Goal: Task Accomplishment & Management: Complete application form

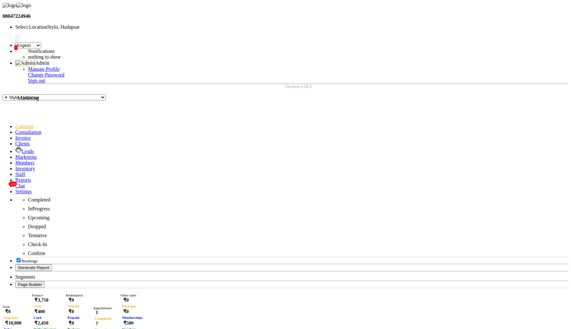
click at [15, 154] on icon at bounding box center [15, 156] width 0 height 5
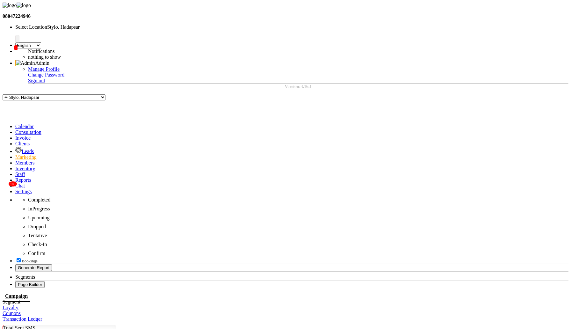
click at [20, 299] on link "Segment" at bounding box center [12, 301] width 18 height 5
click at [21, 311] on link "Coupons" at bounding box center [12, 313] width 18 height 5
click at [18, 305] on link "Loyalty" at bounding box center [11, 307] width 16 height 5
click at [24, 293] on link "Campaign" at bounding box center [13, 295] width 21 height 5
click at [15, 135] on icon at bounding box center [15, 137] width 0 height 5
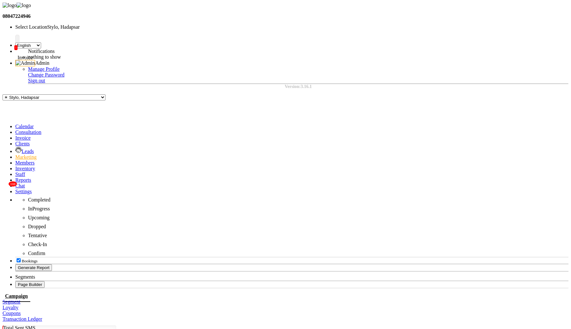
select select "service"
type input "749"
select select "157"
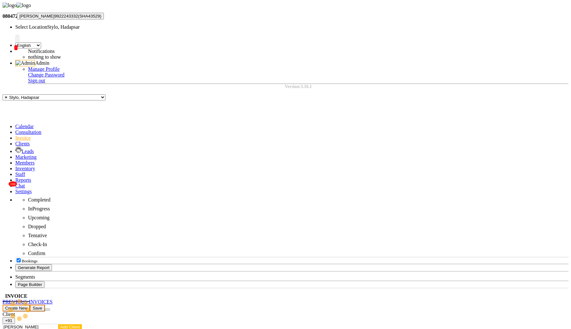
click at [55, 18] on span "[PERSON_NAME]" at bounding box center [36, 16] width 35 height 5
type input "9922243332"
select select "1: Object"
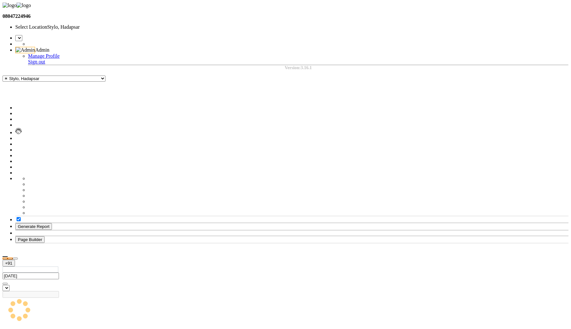
select select "service"
type input "749"
select select "en"
select select "157"
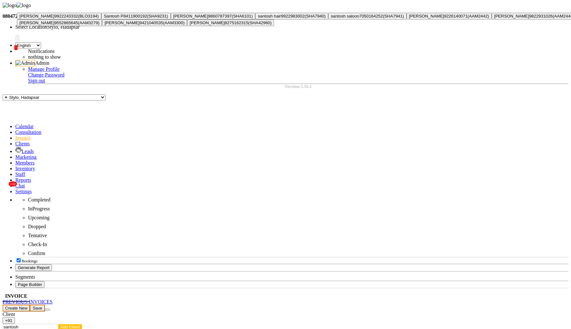
click at [55, 18] on span "[PERSON_NAME]" at bounding box center [36, 16] width 35 height 5
type input "9922243332"
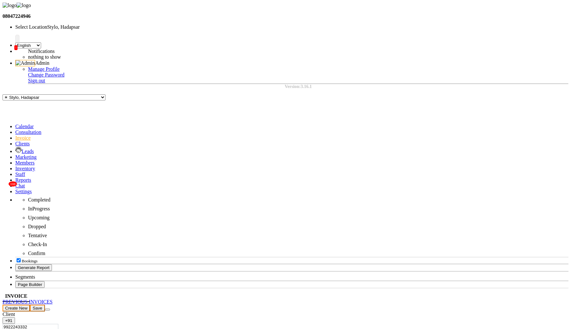
select select "1: Object"
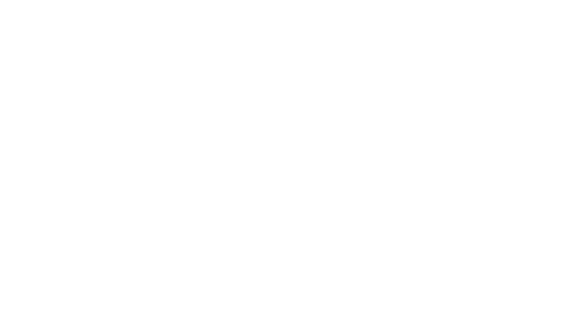
select select "service"
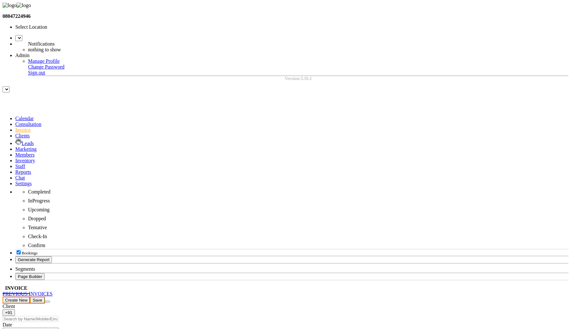
type input "749"
select select "en"
select select "157"
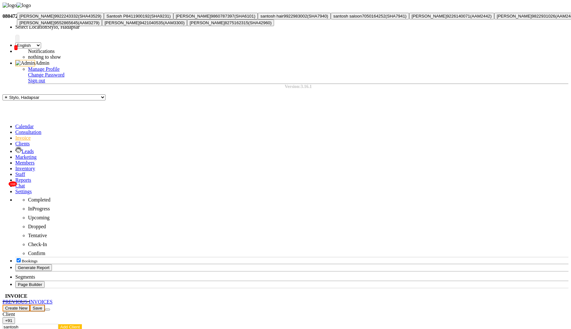
click at [55, 18] on span "[PERSON_NAME]" at bounding box center [36, 16] width 35 height 5
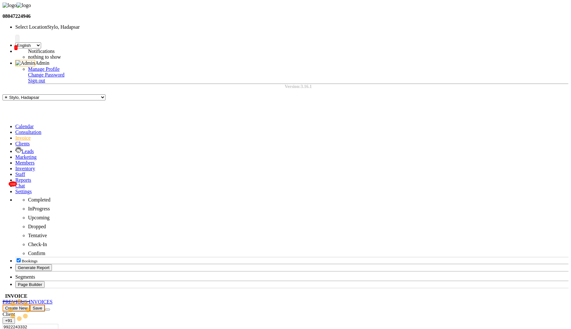
type input "9922243332"
select select "1: Object"
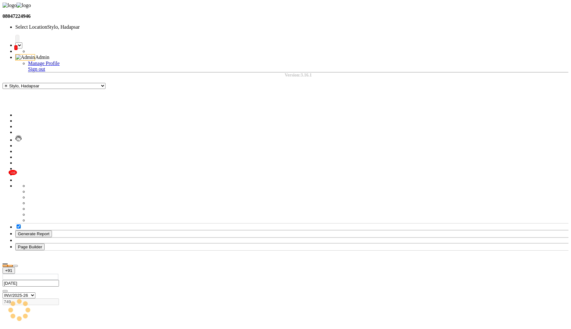
select select "157"
select select "service"
select select "en"
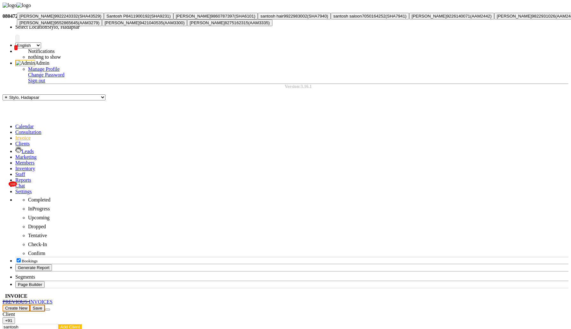
click at [55, 18] on span "[PERSON_NAME]" at bounding box center [36, 16] width 35 height 5
type input "9922243332"
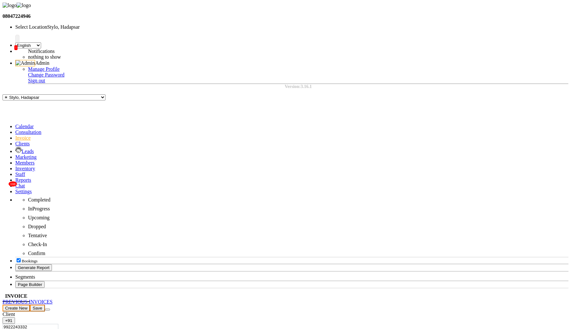
select select "1: Object"
select select "157"
select select "service"
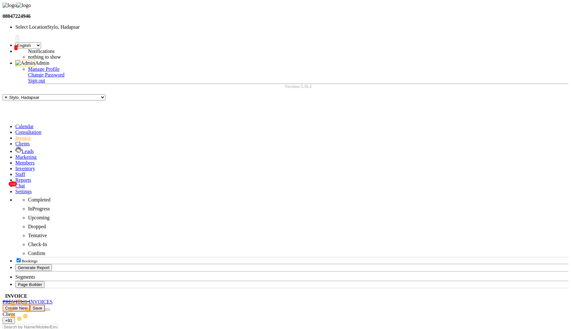
select select "157"
select select "service"
select select "157"
select select "service"
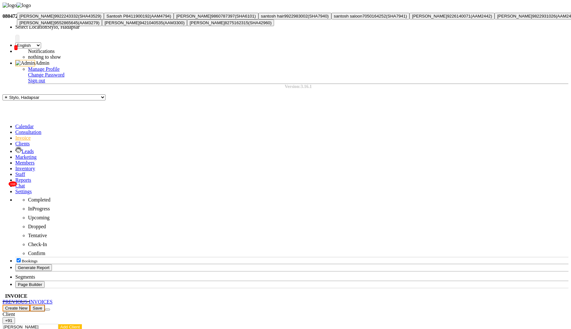
click at [78, 18] on ngb-highlight "9922243332" at bounding box center [67, 16] width 24 height 5
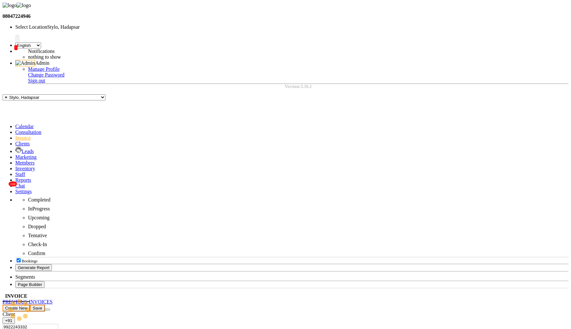
type input "9922243332"
select select "1: Object"
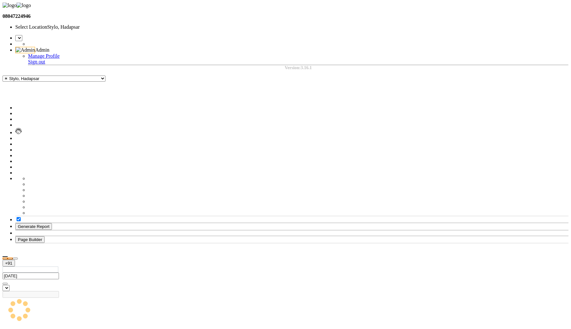
select select "service"
type input "749"
select select "157"
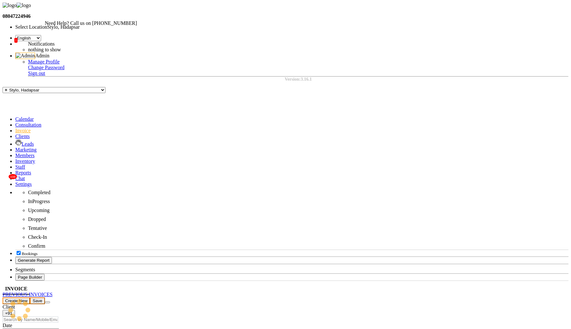
select select "service"
type input "749"
select select "157"
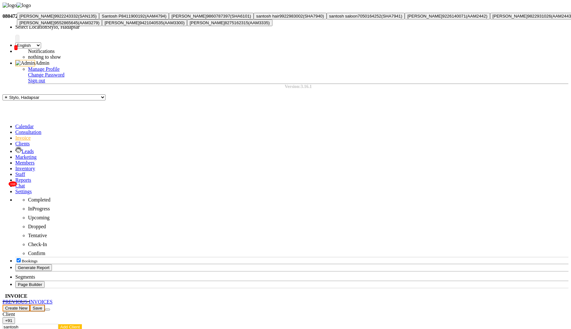
click at [55, 18] on span "Santosh Patidar" at bounding box center [36, 16] width 35 height 5
type input "9922243332"
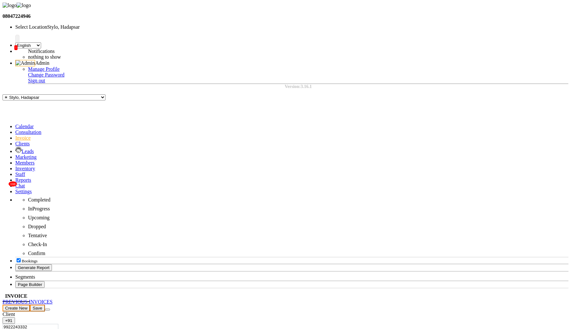
select select "1: Object"
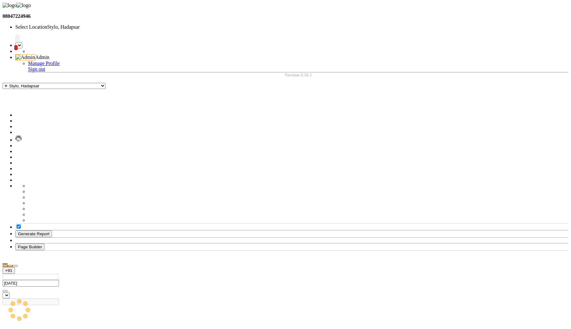
select select "service"
type input "749"
select select "157"
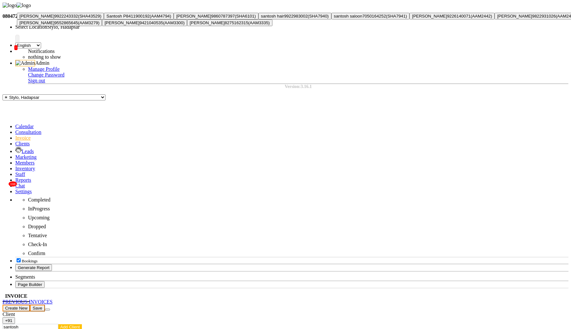
click at [78, 18] on ngb-highlight "9922243332" at bounding box center [67, 16] width 24 height 5
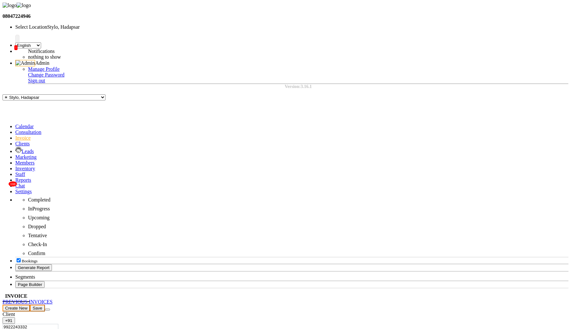
type input "9922243332"
select select "2: Object"
select select "service"
type input "749"
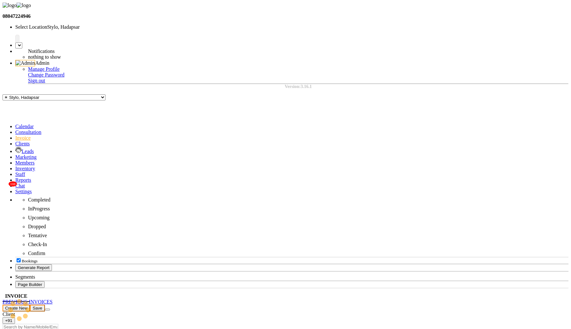
select select "en"
select select "157"
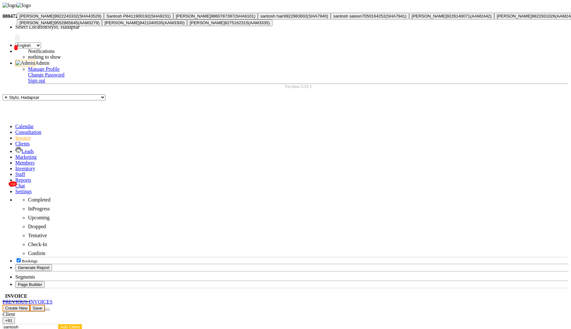
click at [78, 18] on ngb-highlight "9922243332" at bounding box center [67, 16] width 24 height 5
type input "9922243332"
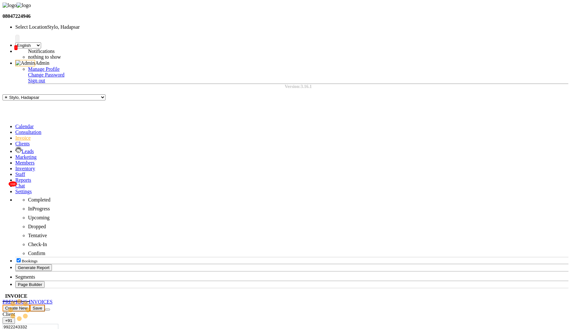
select select "2: Object"
select select "157"
select select "service"
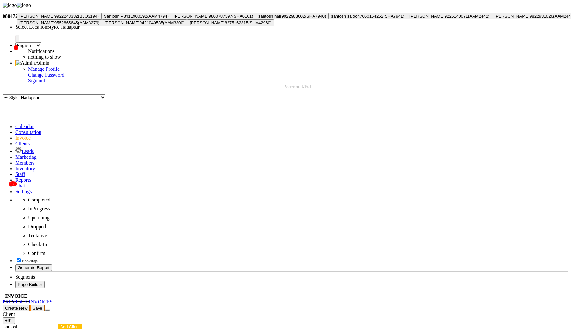
click at [78, 18] on ngb-highlight "9922243332" at bounding box center [67, 16] width 24 height 5
type input "9922243332"
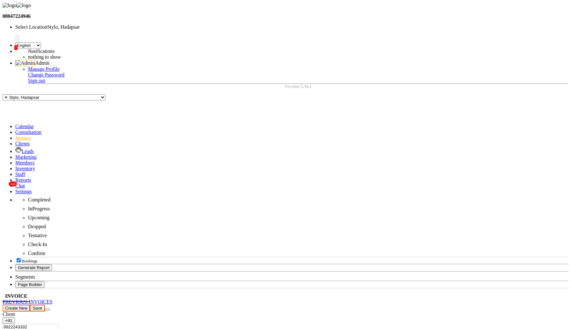
select select "1: Object"
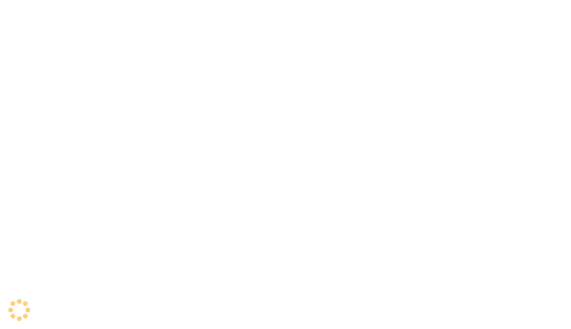
select select "service"
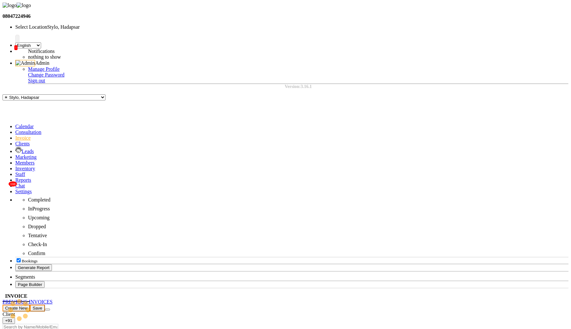
type input "749"
select select "157"
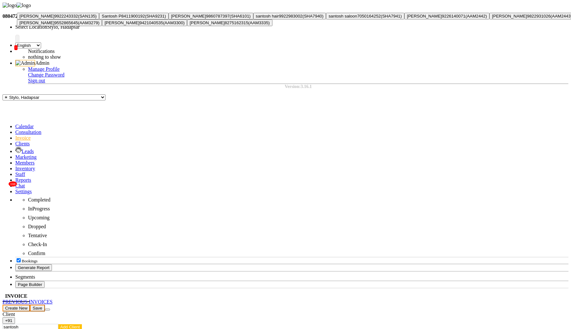
click at [92, 19] on button "Santosh Patidar 9922243332 (SAN135)" at bounding box center [58, 16] width 82 height 7
type input "9922243332"
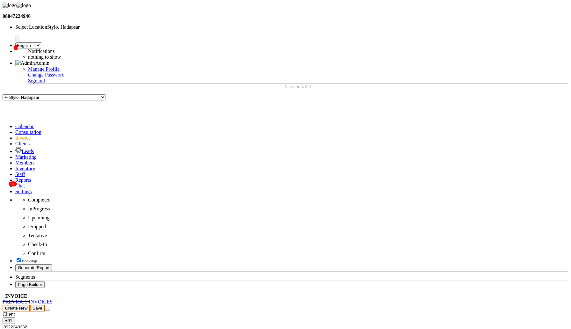
select select "1: Object"
select select "157"
select select "service"
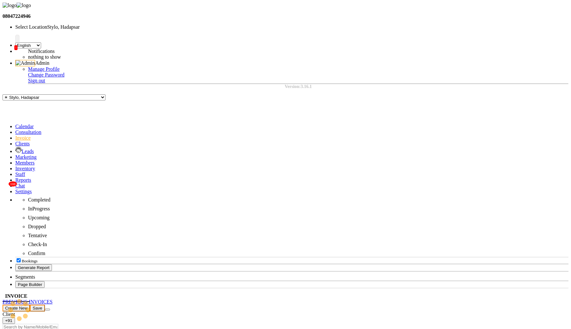
select select "157"
select select "service"
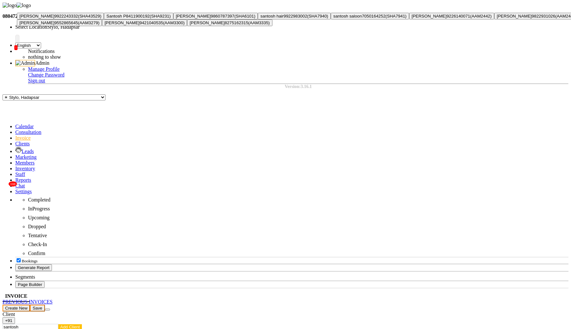
click at [78, 18] on ngb-highlight "9922243332" at bounding box center [67, 16] width 24 height 5
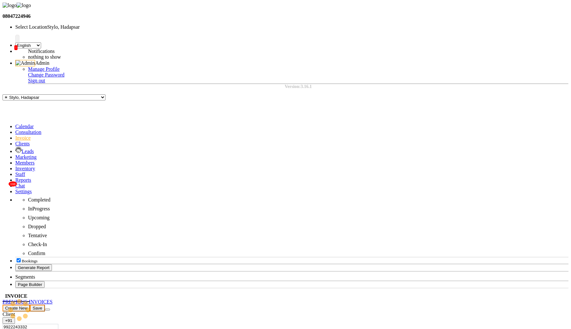
type input "9922243332"
select select "1: Object"
select select "157"
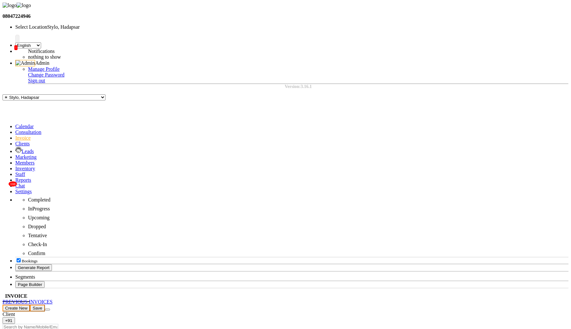
select select "service"
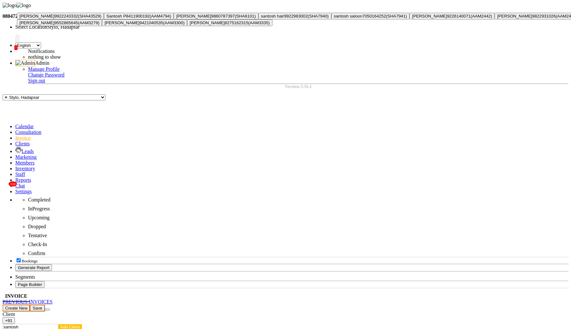
click at [55, 18] on span "[PERSON_NAME]" at bounding box center [36, 16] width 35 height 5
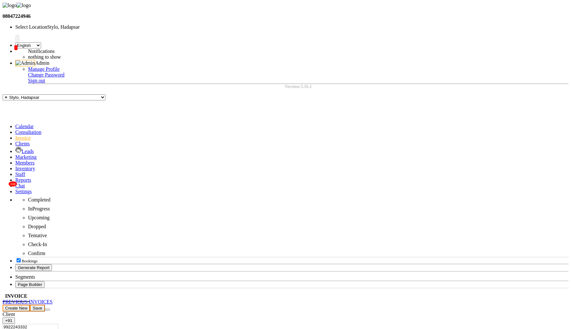
type input "9922243332"
select select "1: Object"
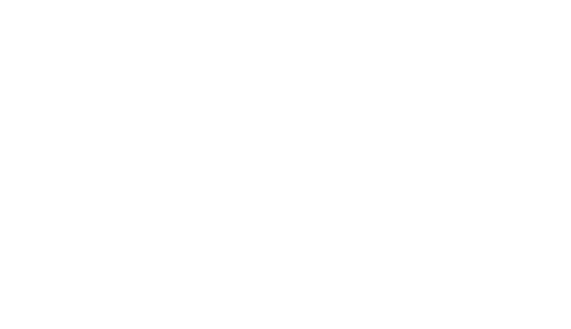
select select "157"
select select "service"
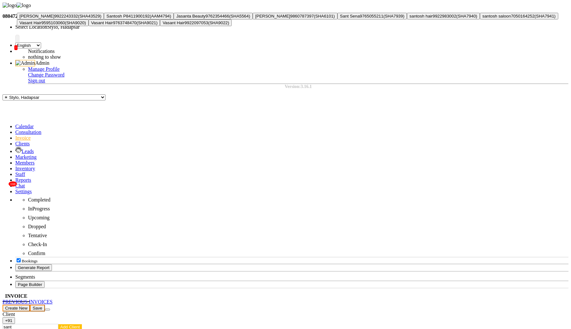
click at [78, 18] on ngb-highlight "9922243332" at bounding box center [67, 16] width 24 height 5
type input "9922243332"
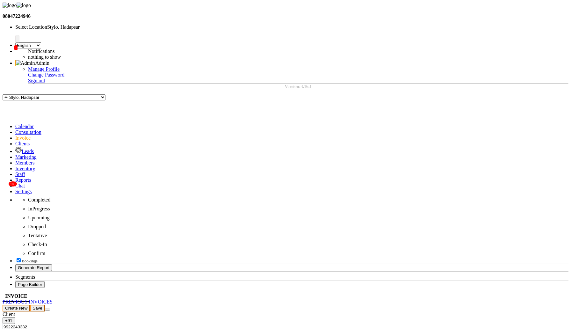
select select "1: Object"
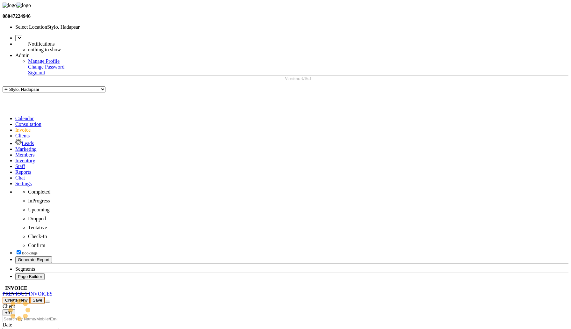
select select "service"
type input "749"
select select "en"
select select "157"
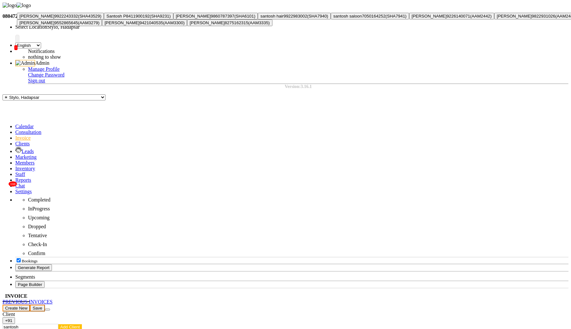
click at [78, 18] on ngb-highlight "9922243332" at bounding box center [67, 16] width 24 height 5
type input "9922243332"
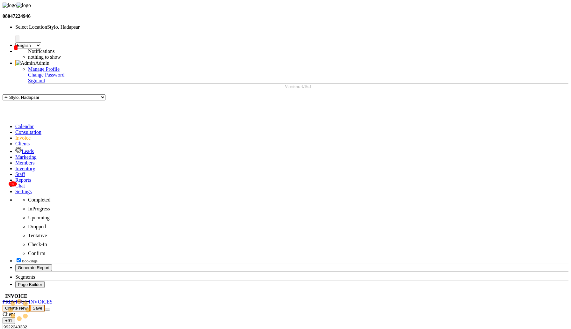
select select "2: Object"
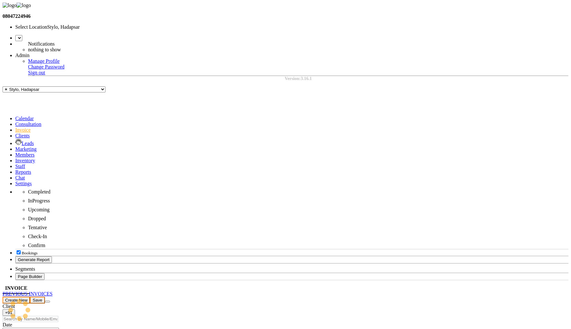
select select "service"
type input "749"
select select "en"
select select "157"
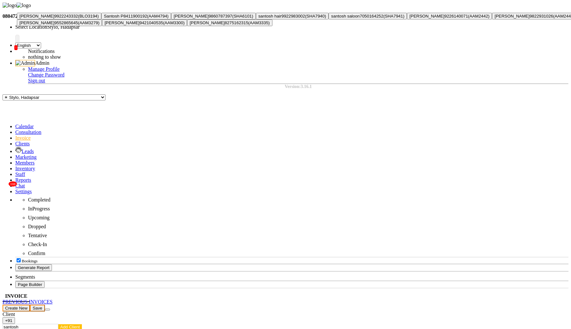
click at [55, 18] on span "[PERSON_NAME]" at bounding box center [36, 16] width 35 height 5
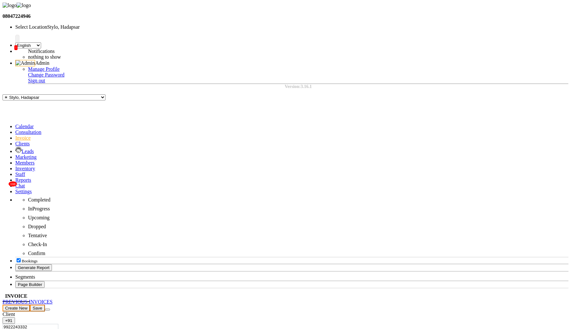
type input "9922243332"
select select "1: Object"
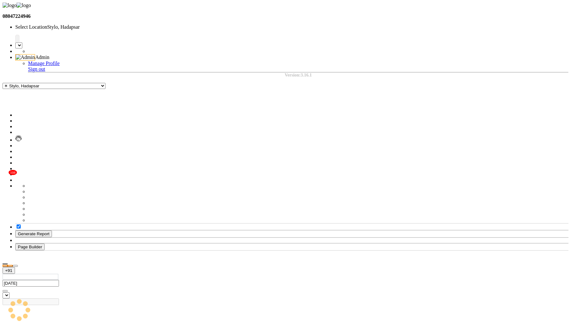
select select "service"
type input "749"
select select "157"
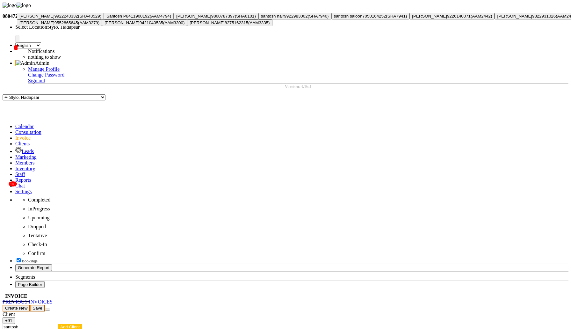
click at [78, 18] on ngb-highlight "9922243332" at bounding box center [67, 16] width 24 height 5
type input "9922243332"
select select "2: Object"
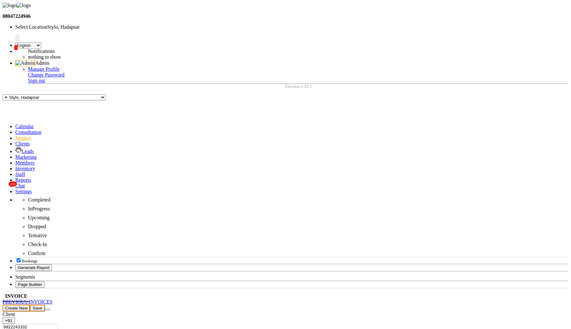
select select "157"
select select "service"
type input "[PERSON_NAME]"
select select "service"
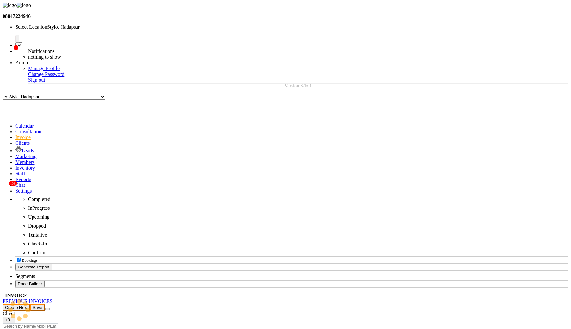
type input "749"
select select "157"
select select "en"
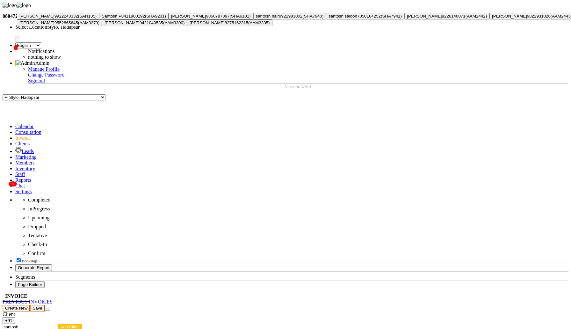
click at [55, 18] on span "[PERSON_NAME]" at bounding box center [36, 16] width 35 height 5
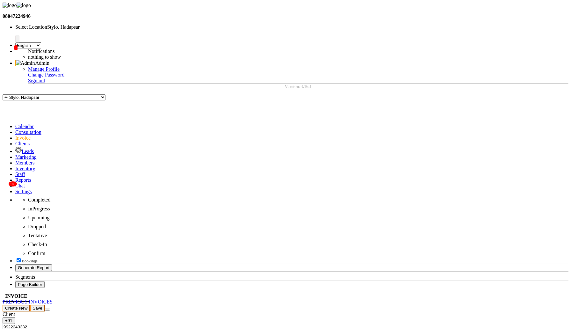
type input "9922243332"
select select "1: Object"
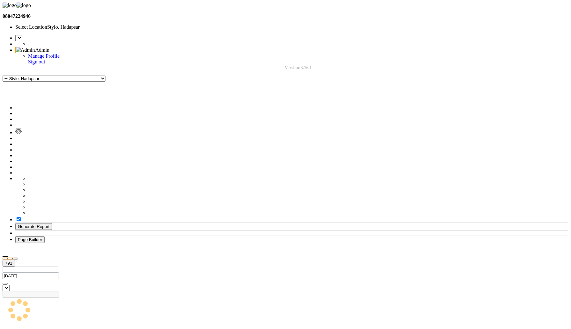
select select "service"
type input "749"
select select "en"
select select "157"
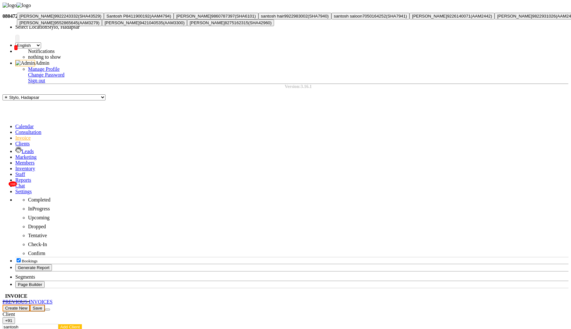
click at [55, 18] on span "[PERSON_NAME]" at bounding box center [36, 16] width 35 height 5
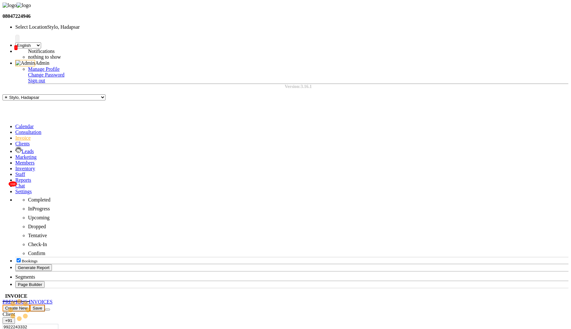
type input "9922243332"
select select "1: Object"
select select "157"
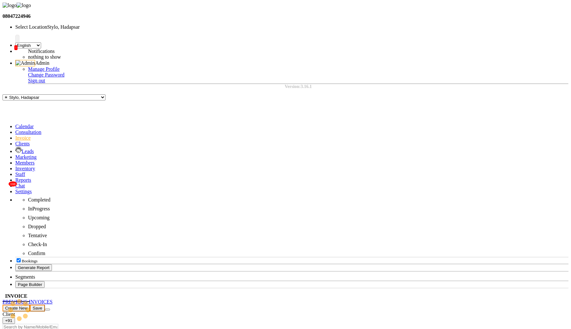
select select "service"
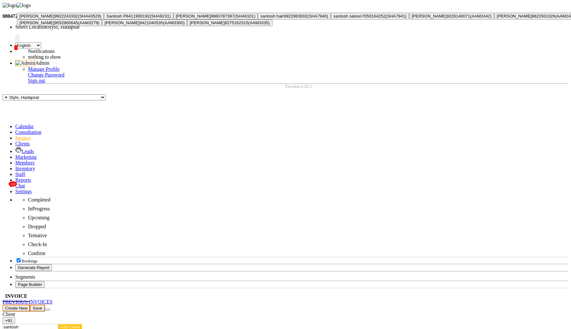
click at [78, 18] on ngb-highlight "9922243332" at bounding box center [67, 16] width 24 height 5
type input "9922243332"
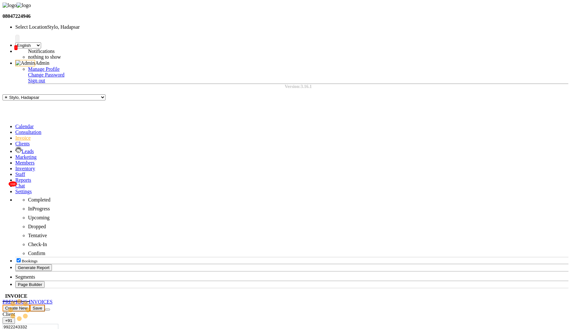
select select "1: Object"
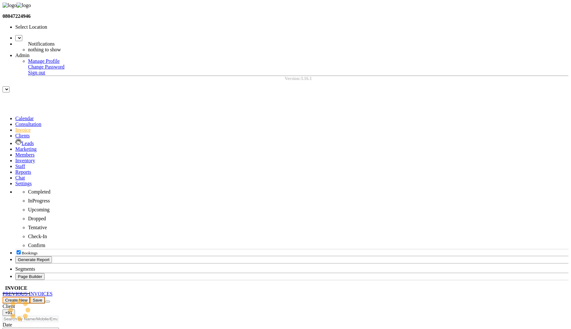
select select "service"
type input "749"
select select "157"
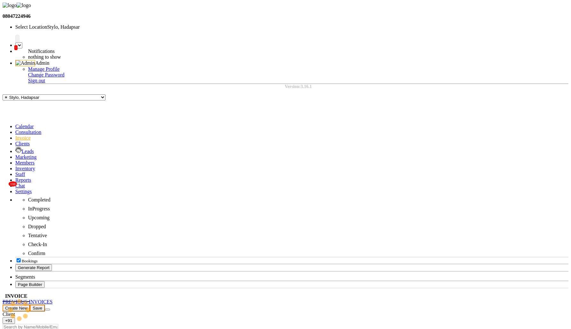
select select "en"
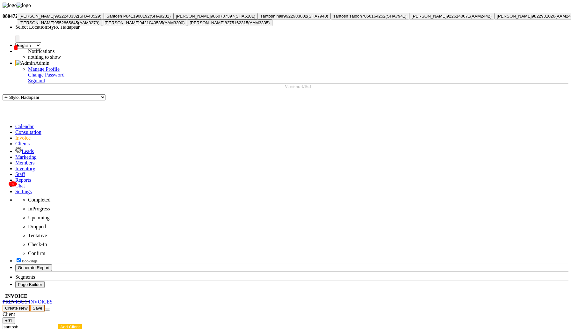
click at [78, 18] on ngb-highlight "9922243332" at bounding box center [67, 16] width 24 height 5
type input "9922243332"
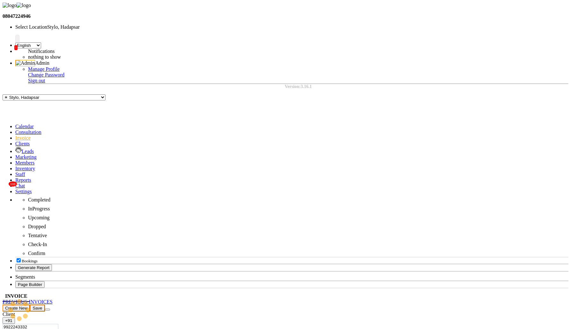
select select "1: Object"
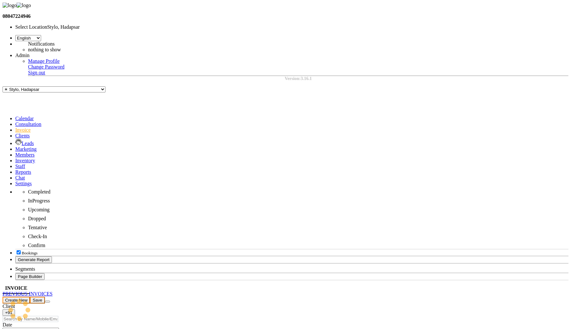
select select "service"
type input "749"
select select "157"
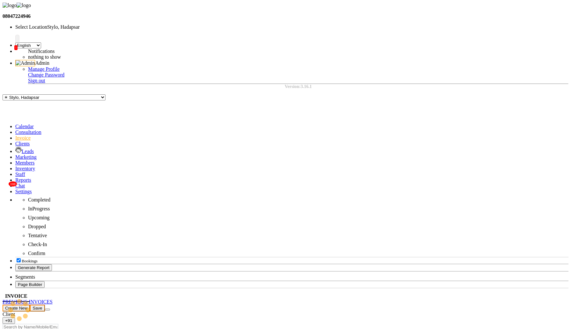
select select "157"
select select "service"
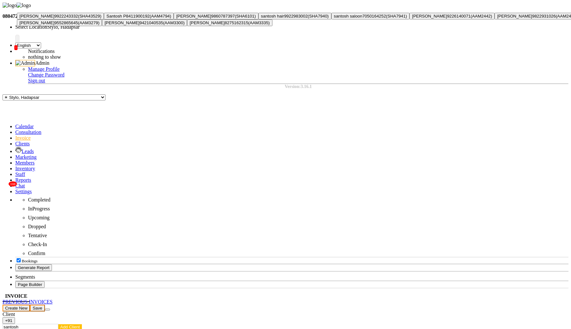
click at [92, 19] on button "[PERSON_NAME] 9922243332 (SHA43529)" at bounding box center [60, 16] width 87 height 7
type input "9922243332"
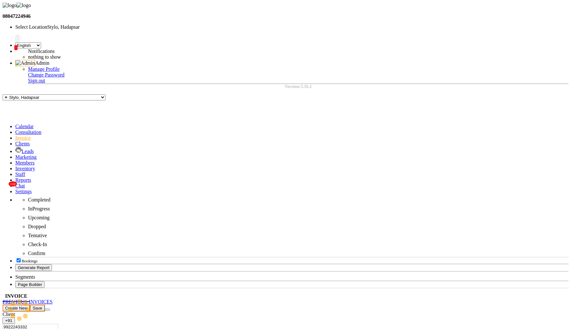
select select "1: Object"
select select "157"
select select "service"
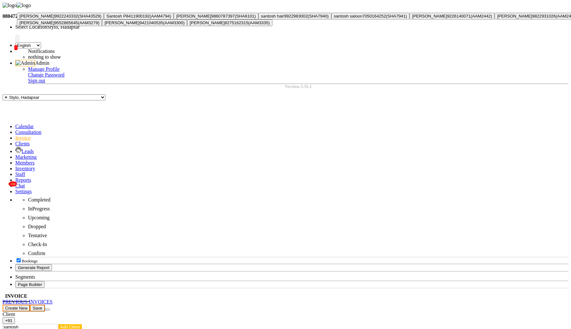
click at [101, 18] on span "(SHA43529)" at bounding box center [89, 16] width 23 height 5
type input "9922243332"
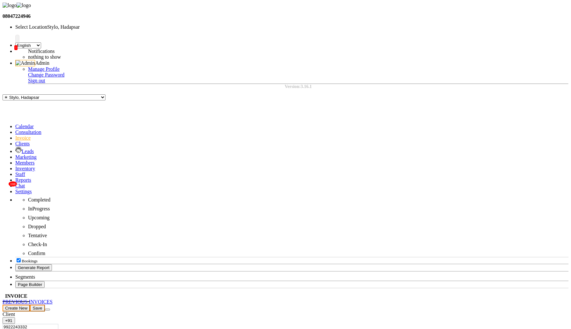
select select "1: Object"
select select "157"
select select "service"
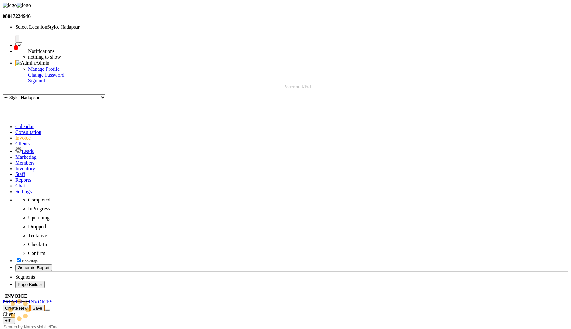
select select "service"
type input "749"
select select "en"
select select "157"
click at [58, 324] on input "Client" at bounding box center [31, 327] width 56 height 6
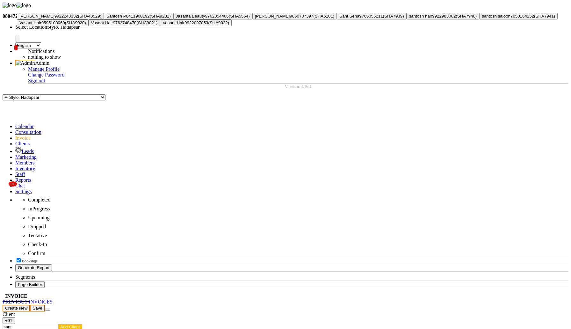
click at [78, 18] on ngb-highlight "9922243332" at bounding box center [67, 16] width 24 height 5
type input "9922243332"
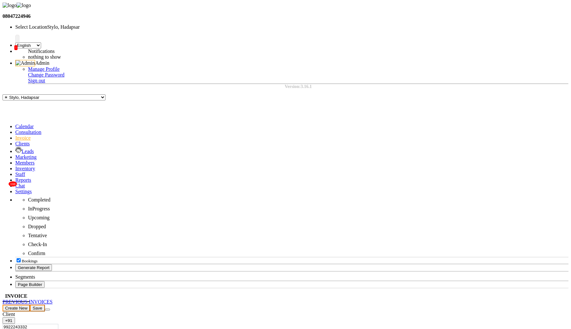
select select "1: Object"
select select "157"
select select "service"
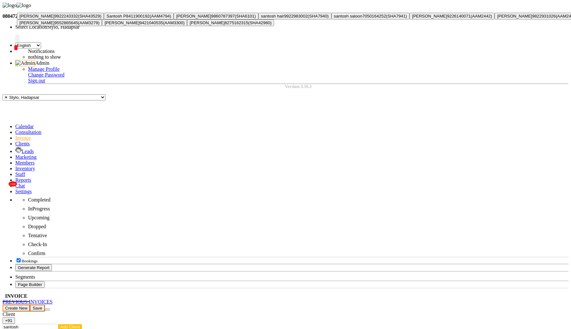
click ngb-highlight "9922243332"
type input "9922243332"
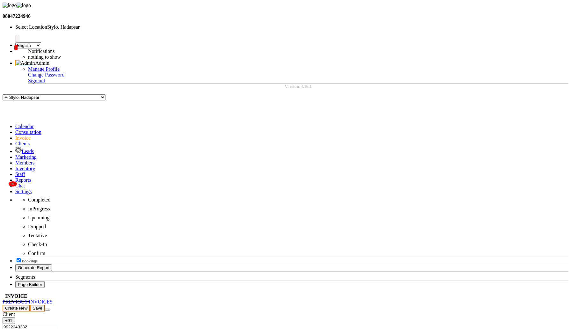
click select "Select Membership → Arc Membership Membership → Arc Membership Membership → Arc…"
select select "1: Object"
click select "Select Membership → Arc Membership Membership → Arc Membership Membership → Arc…"
click div "08047224946 Select Location × Stylo, Hadapsar WhatsApp Status ✕ Status: Disconn…"
click select "Select Membership → Arc Membership Membership → Arc Membership Membership → Arc…"
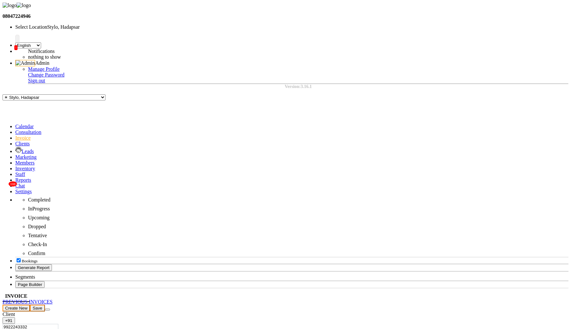
click div "end on [DATE]"
select select "157"
select select "service"
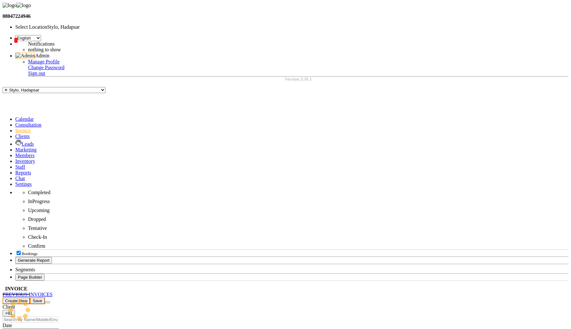
select select "service"
type input "749"
select select "157"
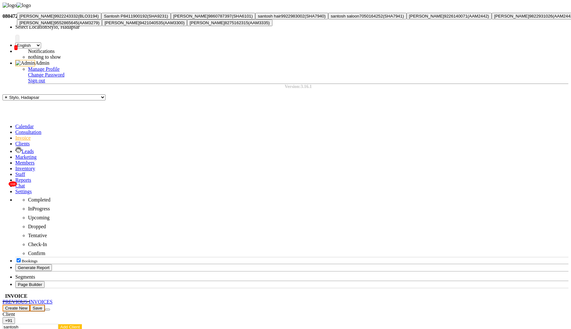
click at [55, 18] on span "[PERSON_NAME]" at bounding box center [36, 16] width 35 height 5
type input "9922243332"
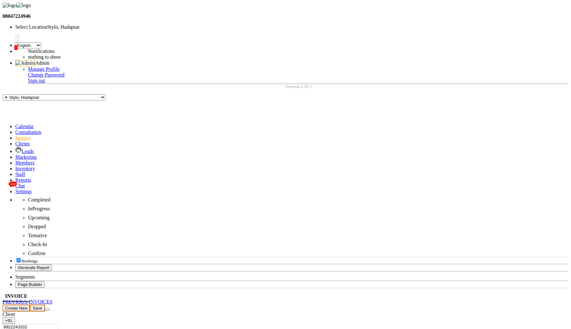
select select "1: Object"
click at [15, 154] on link "Marketing" at bounding box center [25, 156] width 21 height 5
click at [18, 305] on link "Loyalty" at bounding box center [11, 307] width 16 height 5
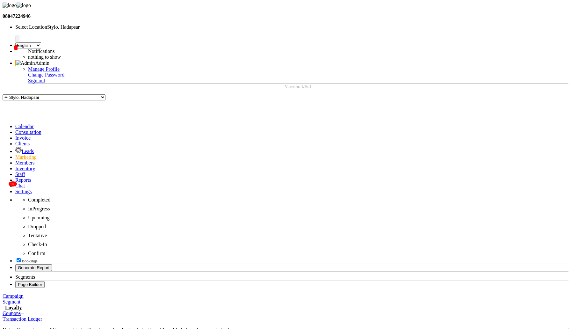
drag, startPoint x: 38, startPoint y: 56, endPoint x: 291, endPoint y: 67, distance: 253.4
copy p "Note : One customer will be associated with only one loyalty level at a time. (…"
click at [15, 135] on icon at bounding box center [15, 137] width 0 height 5
select select "service"
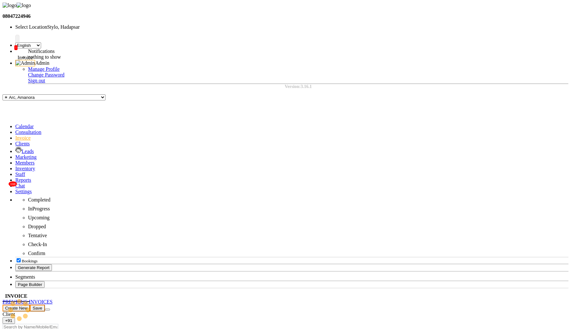
type input "749"
select select "157"
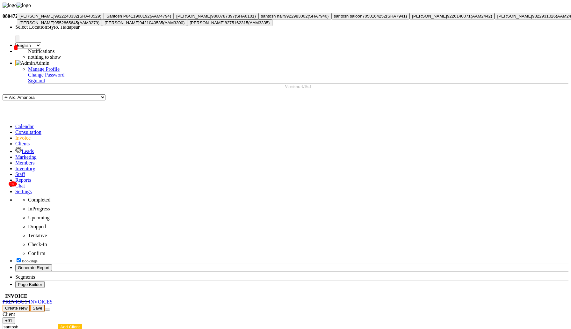
click at [55, 18] on span "[PERSON_NAME]" at bounding box center [36, 16] width 35 height 5
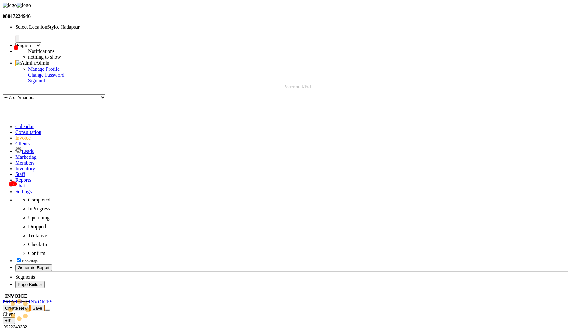
type input "9922243332"
select select "1: Object"
click at [58, 324] on input "9922243332" at bounding box center [31, 327] width 56 height 6
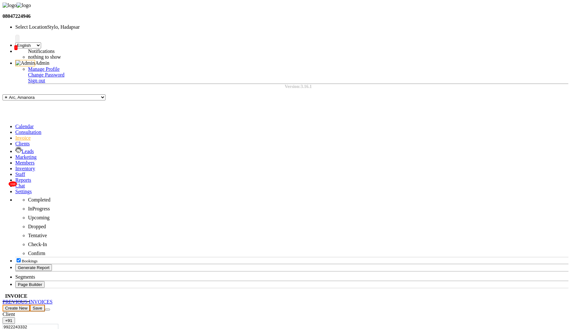
drag, startPoint x: 84, startPoint y: 67, endPoint x: 49, endPoint y: 66, distance: 34.1
click at [49, 324] on input "9922243332" at bounding box center [31, 327] width 56 height 6
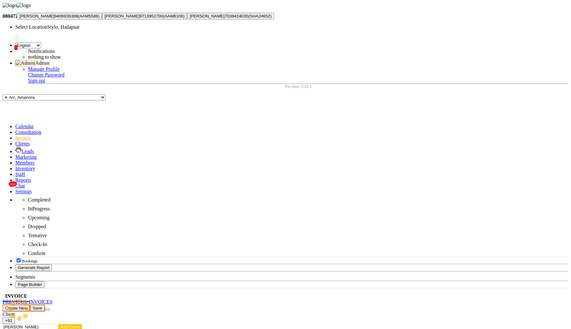
click at [55, 18] on span "[PERSON_NAME]" at bounding box center [36, 16] width 35 height 5
type input "9406939389"
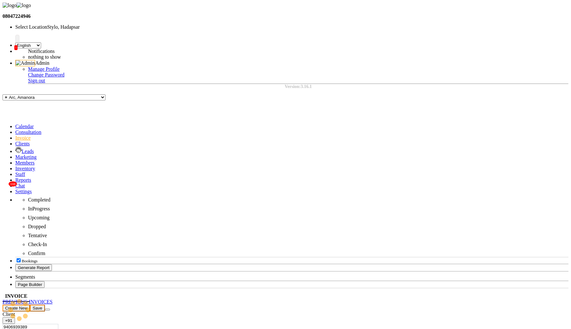
drag, startPoint x: 85, startPoint y: 67, endPoint x: 48, endPoint y: 65, distance: 37.0
click at [48, 324] on input "9406939389" at bounding box center [31, 327] width 56 height 6
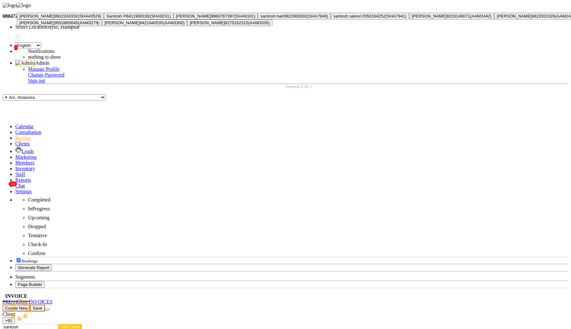
click at [55, 18] on span "[PERSON_NAME]" at bounding box center [36, 16] width 35 height 5
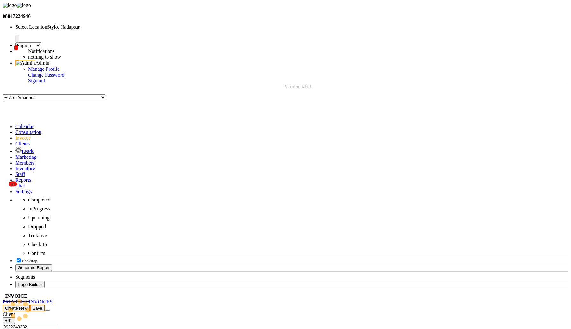
type input "9922243332"
select select "1: Object"
click at [58, 324] on input "9922243332" at bounding box center [31, 327] width 56 height 6
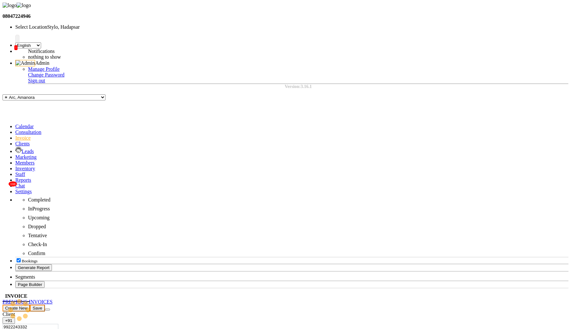
drag, startPoint x: 84, startPoint y: 65, endPoint x: 46, endPoint y: 65, distance: 37.6
click at [46, 324] on input "9922243332" at bounding box center [31, 327] width 56 height 6
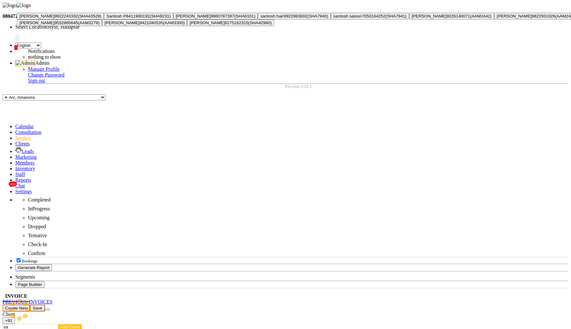
type input "s"
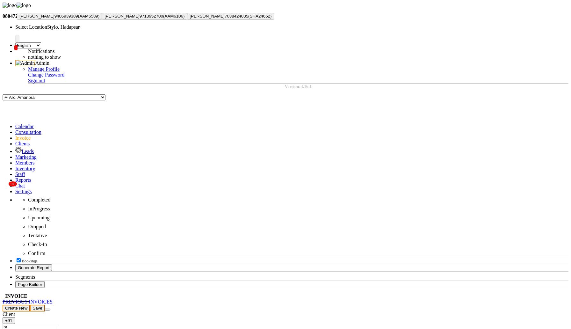
type input "b"
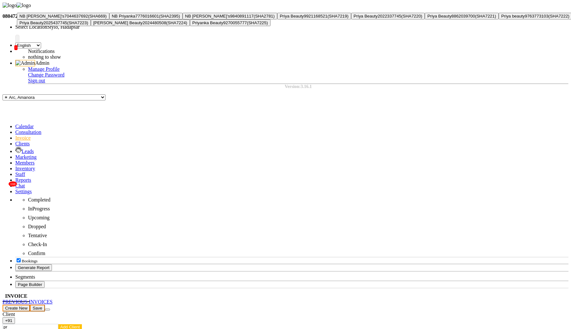
type input "p"
click at [78, 18] on ngb-highlight "9922243332" at bounding box center [67, 16] width 24 height 5
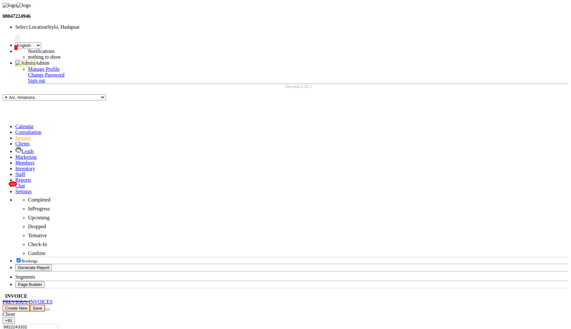
type input "9922243332"
select select "1: Object"
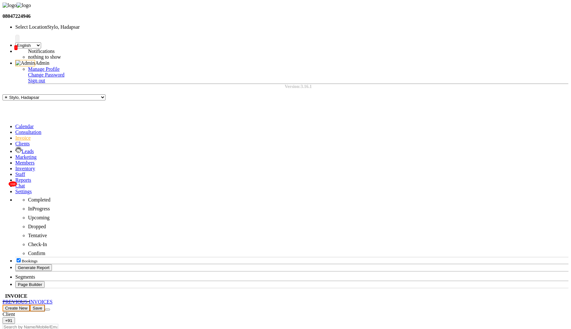
select select "157"
select select "service"
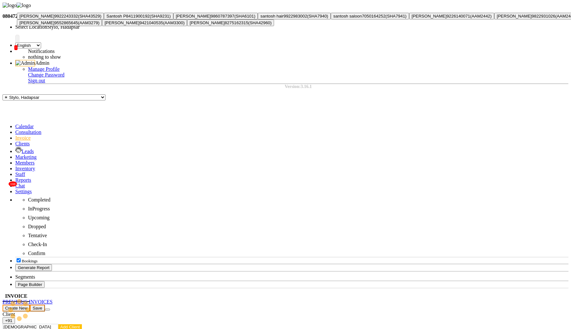
click at [92, 19] on button "[PERSON_NAME] 9922243332 (SHA43529)" at bounding box center [60, 16] width 87 height 7
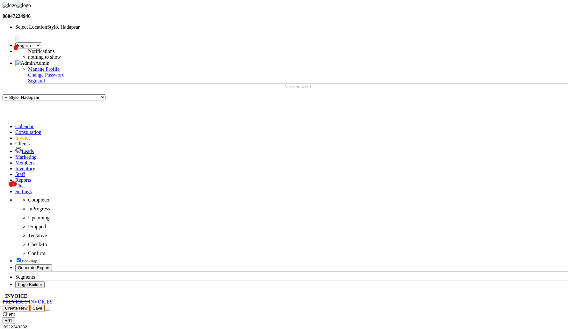
type input "9922243332"
select select "2: Object"
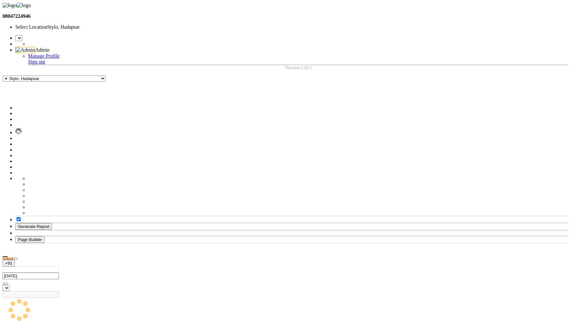
select select "service"
type input "749"
select select "en"
select select "157"
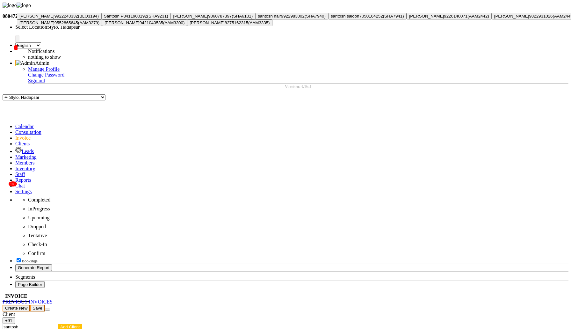
click at [55, 18] on span "[PERSON_NAME]" at bounding box center [36, 16] width 35 height 5
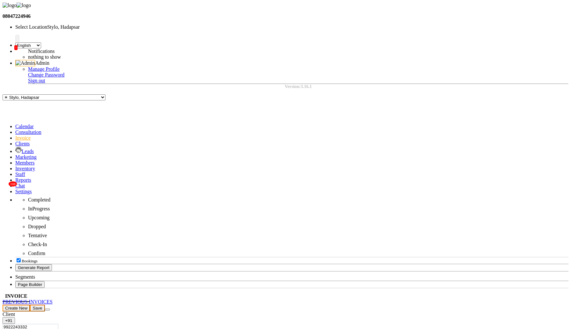
type input "9922243332"
select select "1: Object"
